Goal: Task Accomplishment & Management: Manage account settings

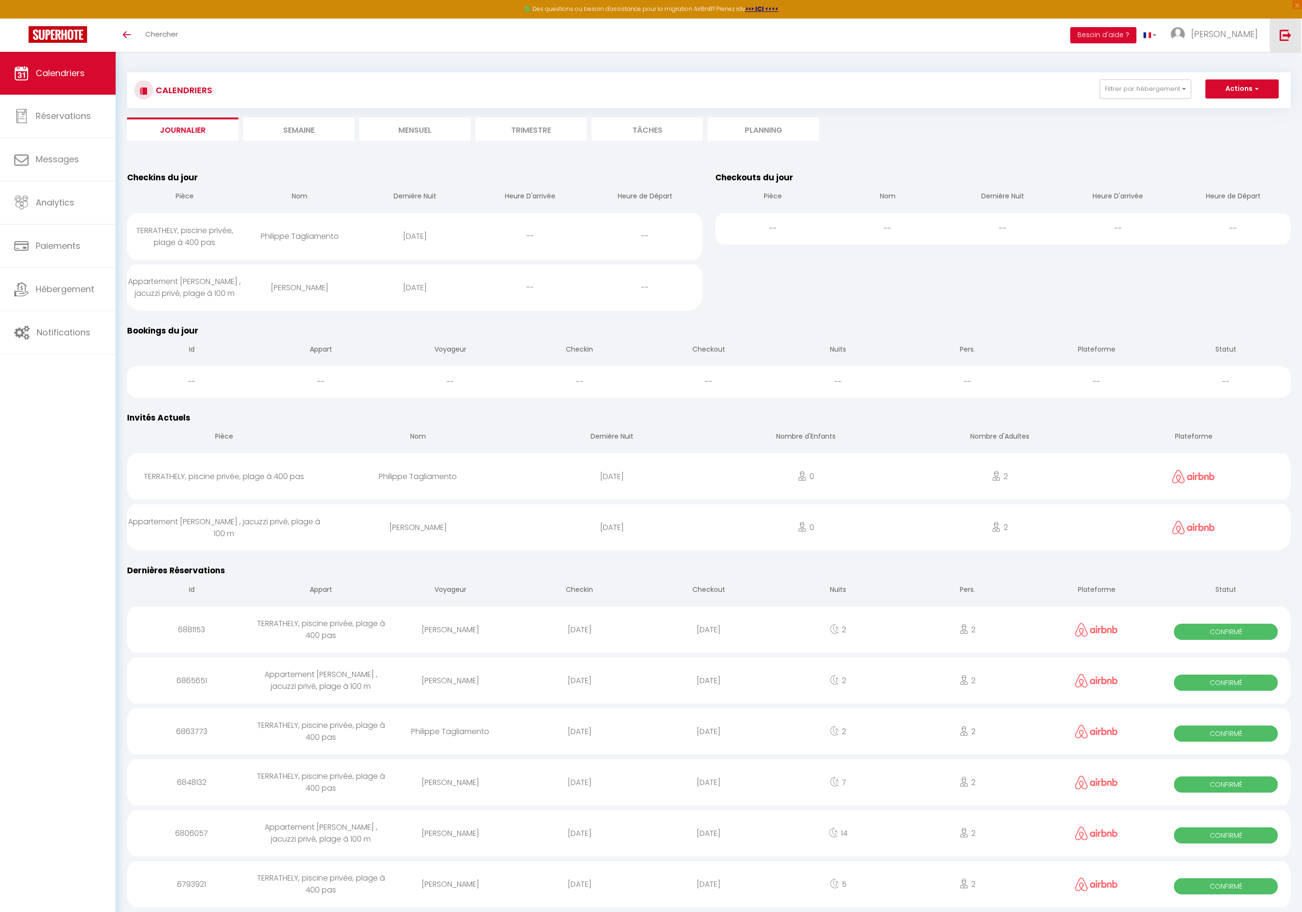
click at [1277, 40] on link at bounding box center [1284, 35] width 31 height 33
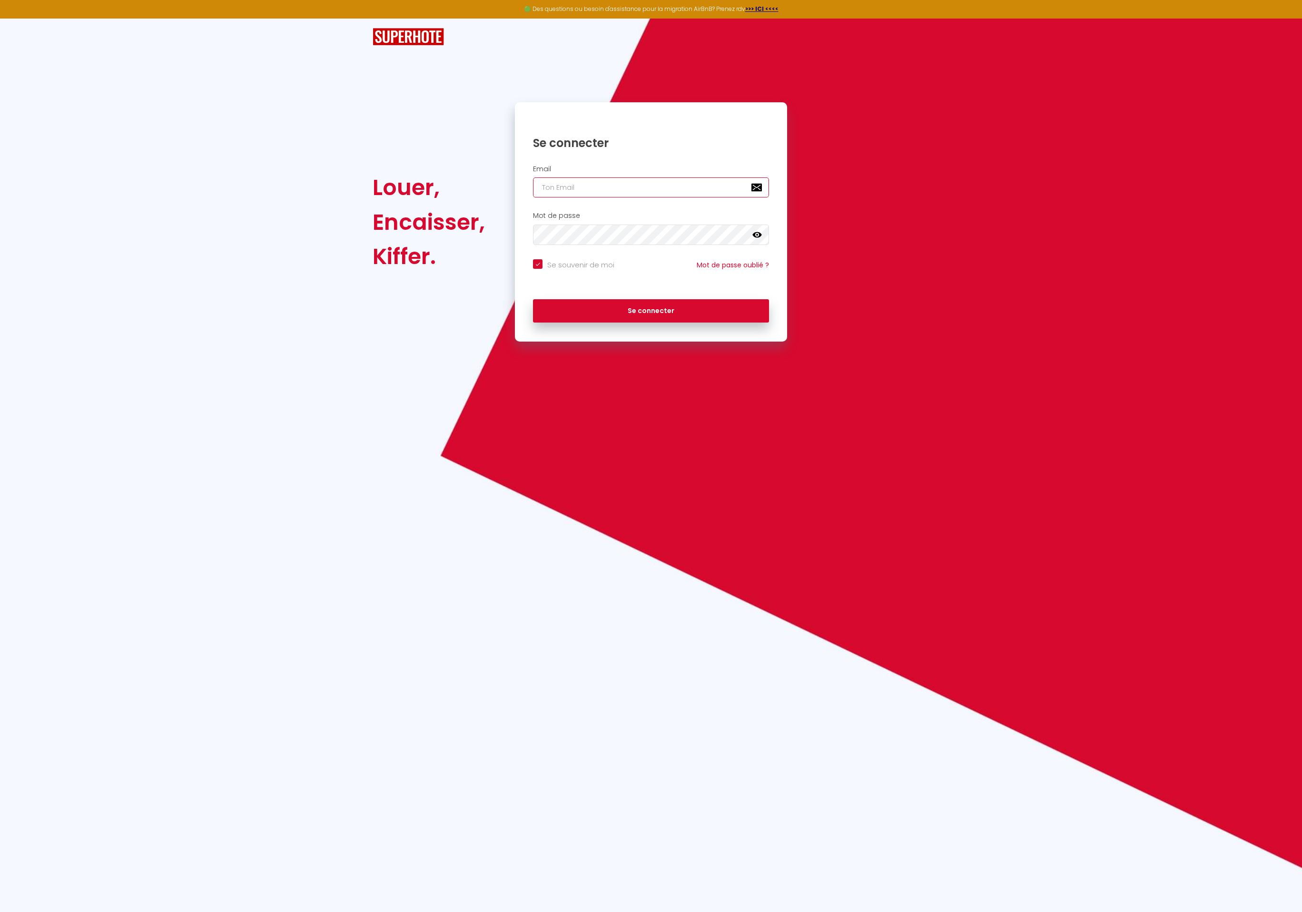
type input "Défault"
checkbox input "true"
drag, startPoint x: 644, startPoint y: 191, endPoint x: 510, endPoint y: 186, distance: 133.8
click at [510, 186] on div "Se connecter Email Défault Mot de passe false Se souvenir de moi Mot de passe o…" at bounding box center [651, 221] width 284 height 239
paste input "[EMAIL_ADDRESS][DOMAIN_NAME]"
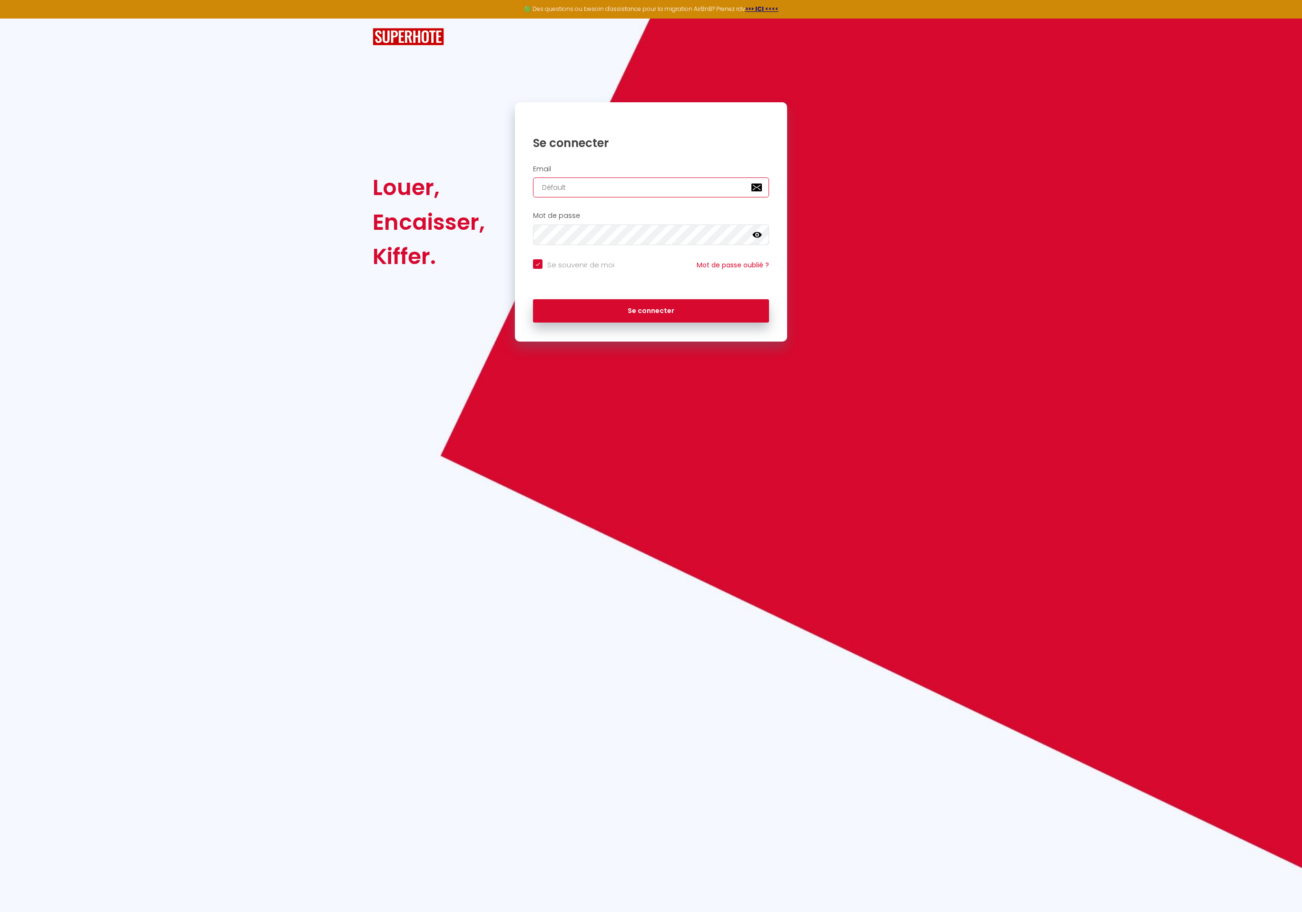
type input "[EMAIL_ADDRESS][DOMAIN_NAME]"
checkbox input "true"
type input "[EMAIL_ADDRESS][DOMAIN_NAME]"
click at [533, 299] on button "Se connecter" at bounding box center [651, 311] width 236 height 24
checkbox input "true"
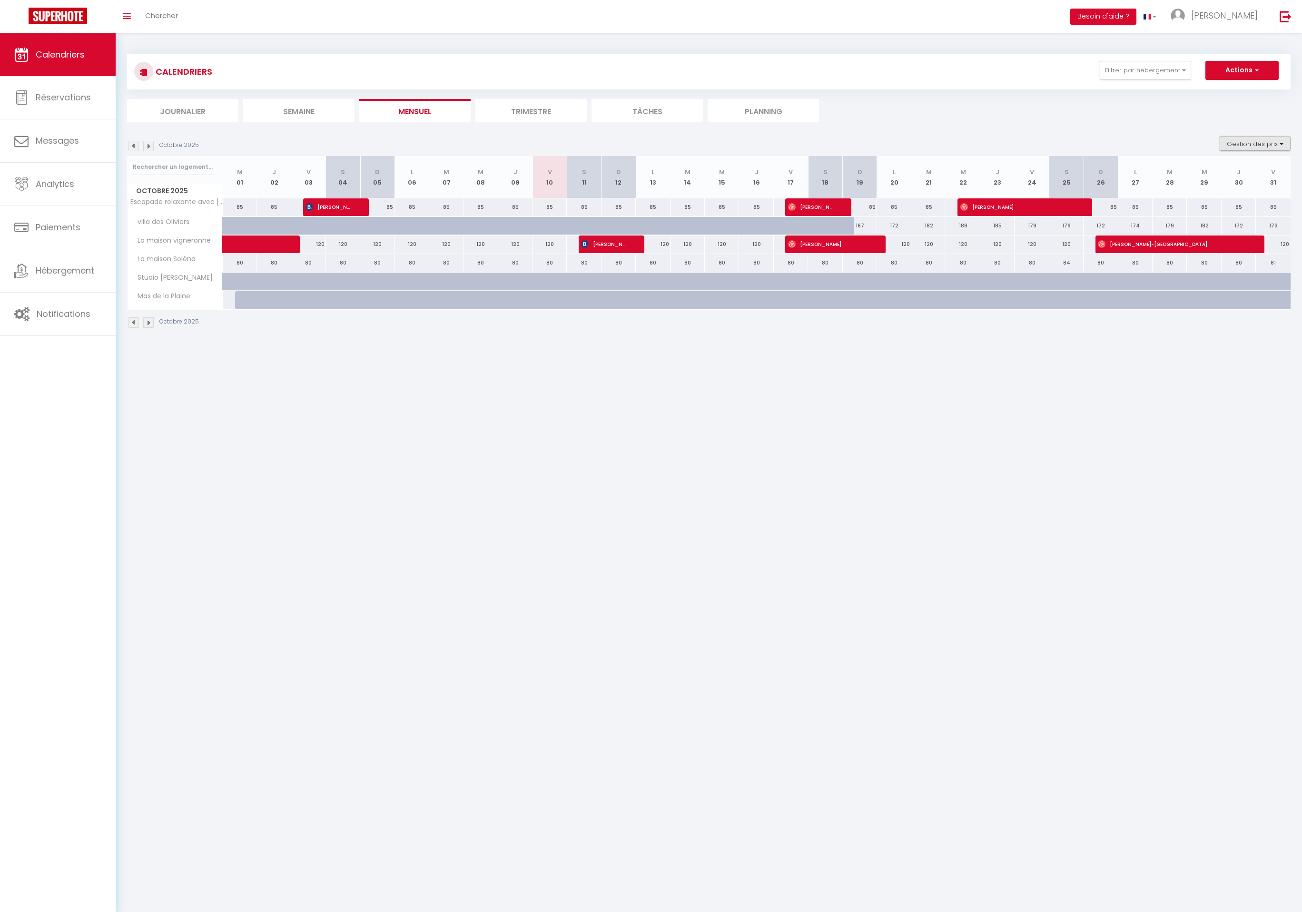
click at [1249, 145] on button "Gestion des prix" at bounding box center [1254, 144] width 71 height 14
click at [1256, 175] on input "Nb Nuits minimum" at bounding box center [1247, 173] width 86 height 10
checkbox input "true"
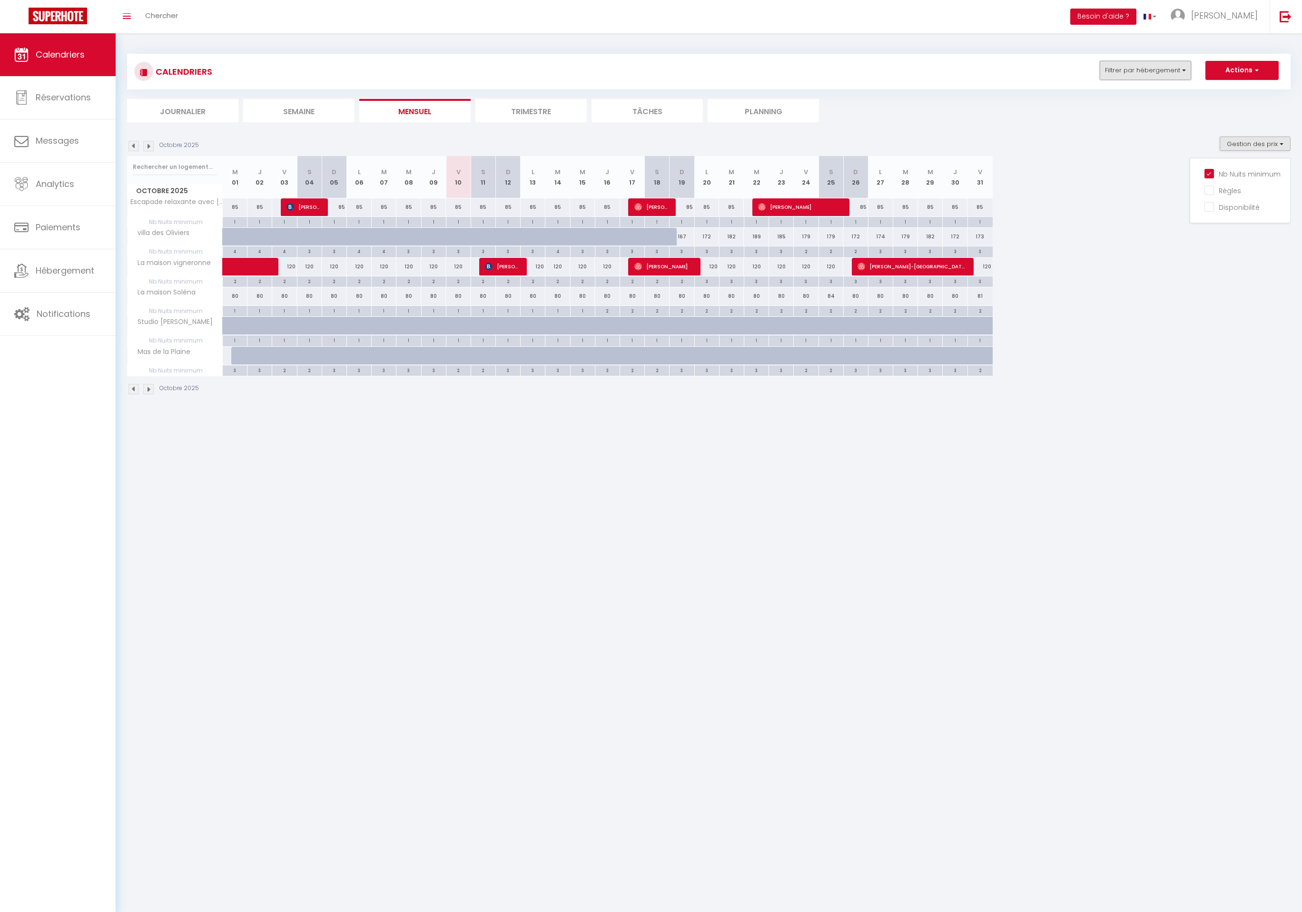
click at [1161, 65] on button "Filtrer par hébergement" at bounding box center [1144, 70] width 91 height 19
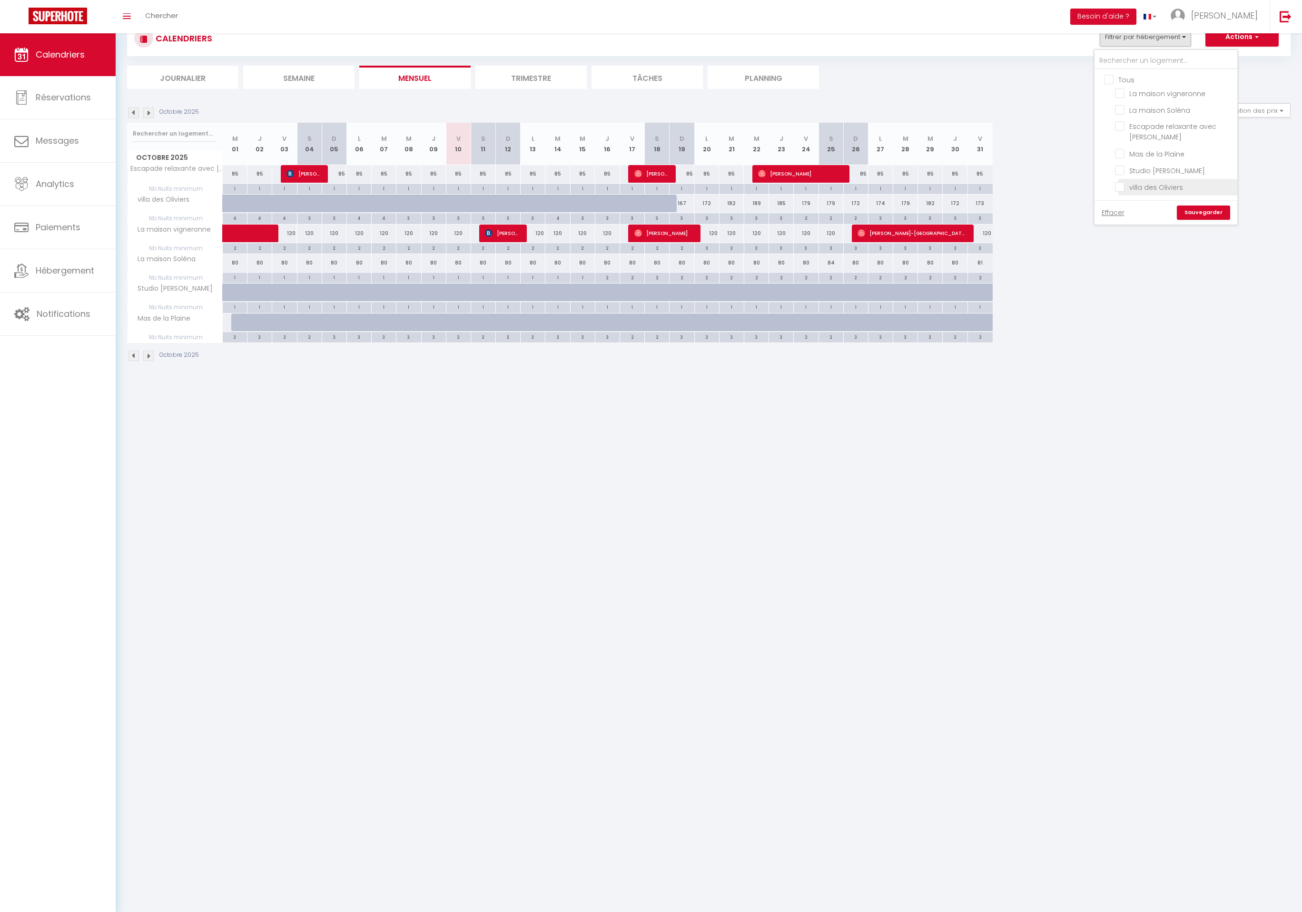
click at [1173, 186] on input "villa des Oliviers" at bounding box center [1174, 187] width 119 height 10
checkbox input "true"
checkbox input "false"
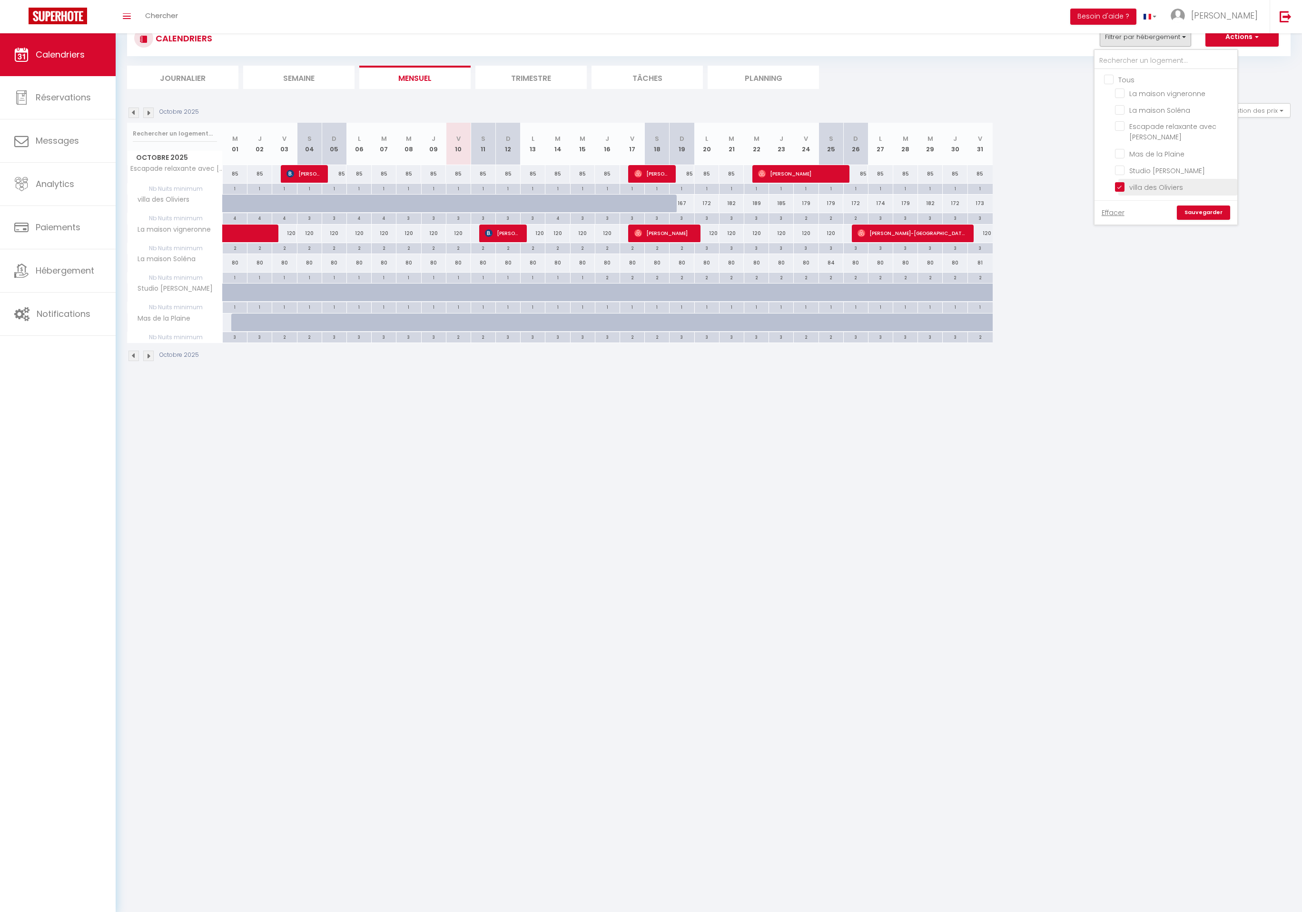
checkbox input "false"
click at [1198, 213] on link "Sauvegarder" at bounding box center [1202, 213] width 53 height 14
